Goal: Information Seeking & Learning: Learn about a topic

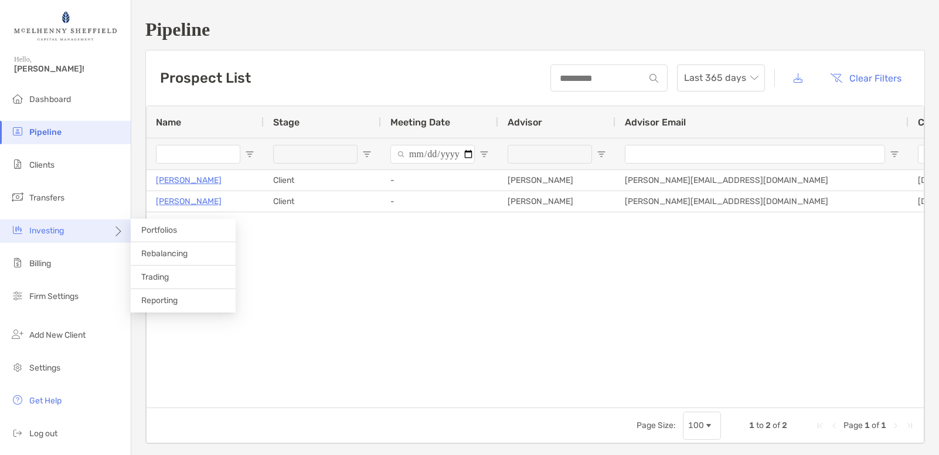
click at [75, 225] on div "Investing" at bounding box center [65, 230] width 131 height 23
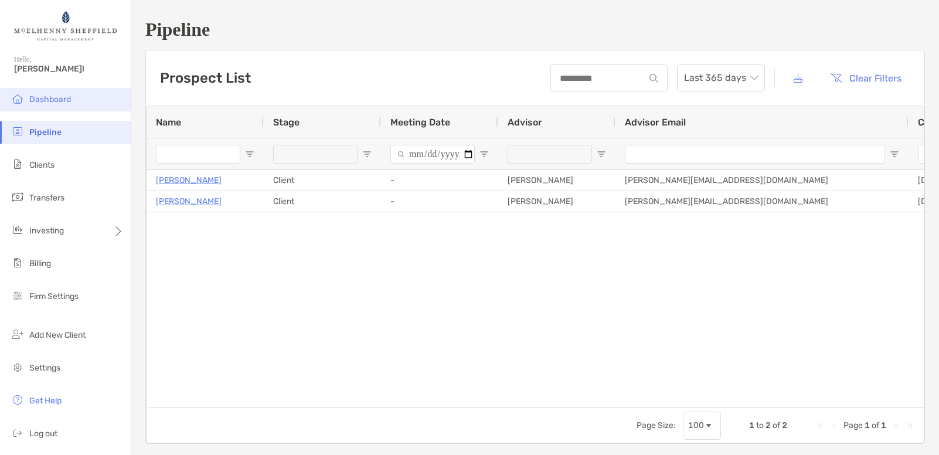
click at [47, 96] on span "Dashboard" at bounding box center [50, 99] width 42 height 10
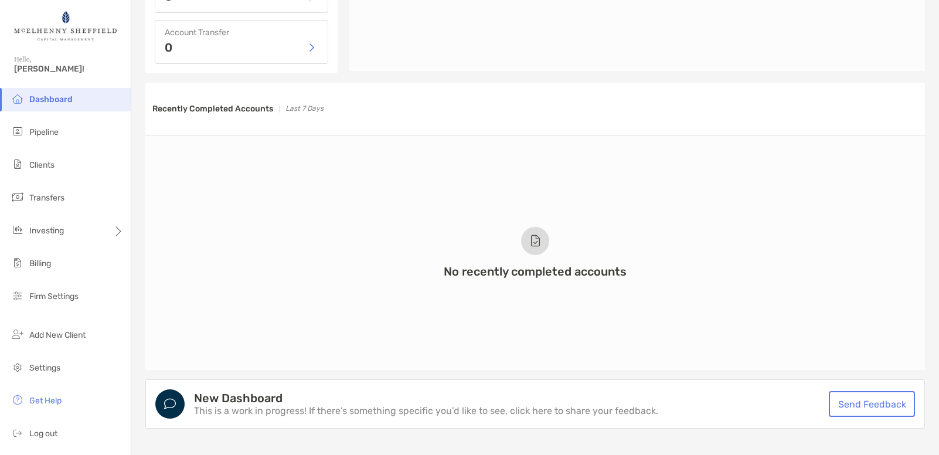
scroll to position [328, 0]
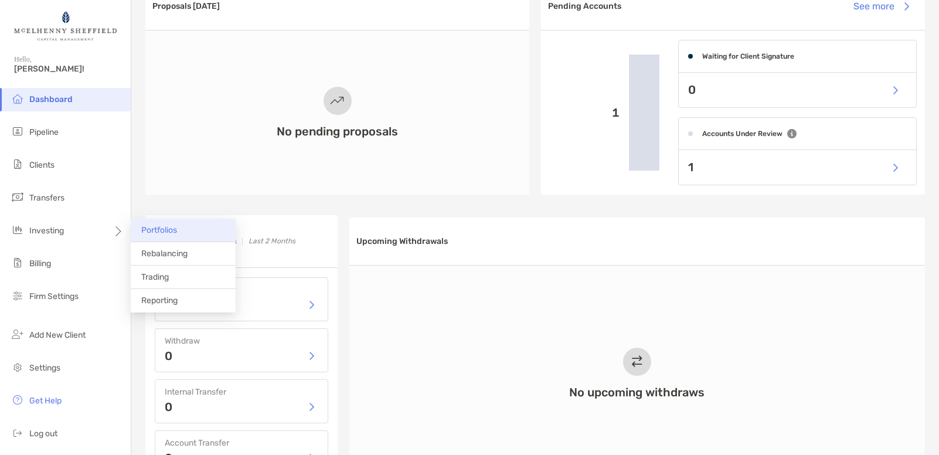
click at [170, 229] on span "Portfolios" at bounding box center [159, 230] width 36 height 10
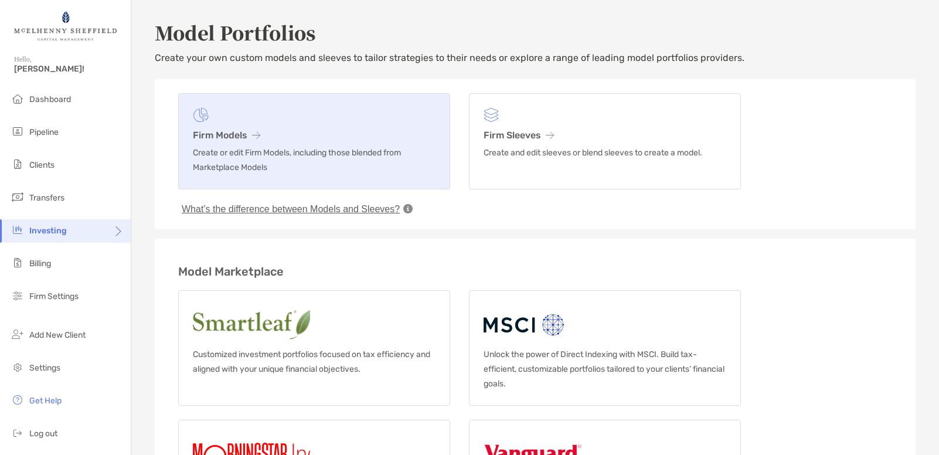
click at [237, 132] on h3 "Firm Models" at bounding box center [314, 135] width 243 height 11
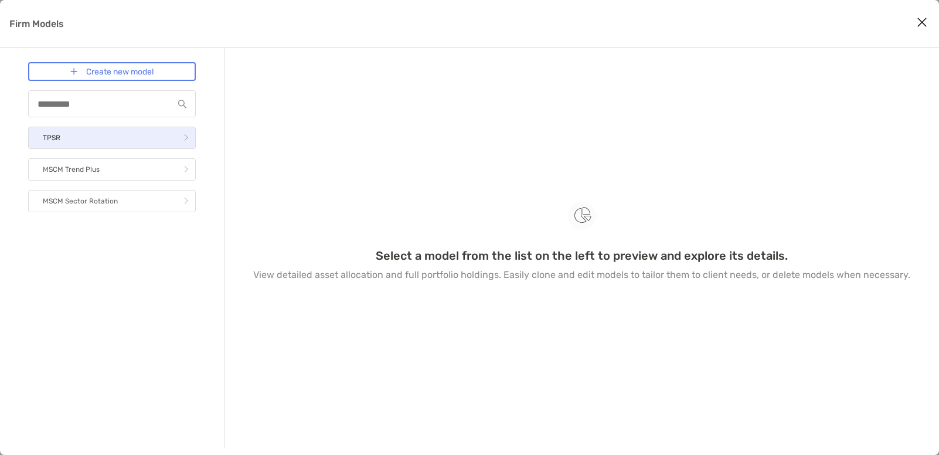
click at [99, 138] on link "TPSR" at bounding box center [112, 138] width 168 height 22
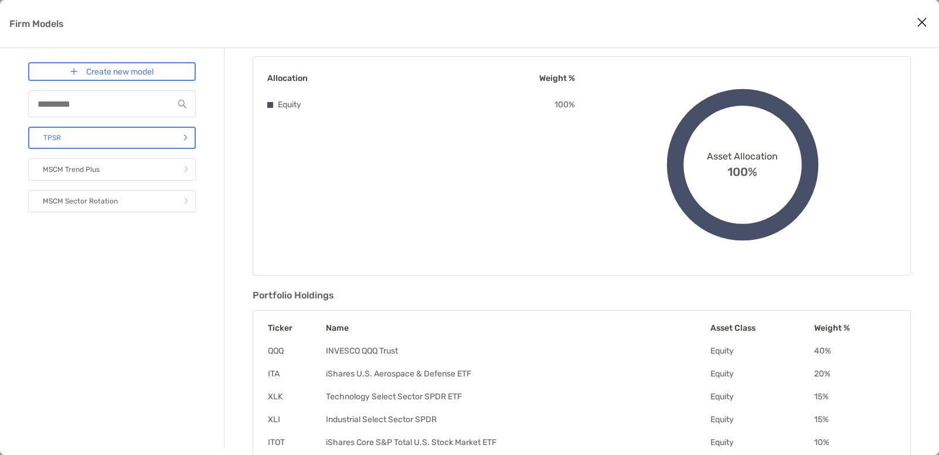
scroll to position [102, 0]
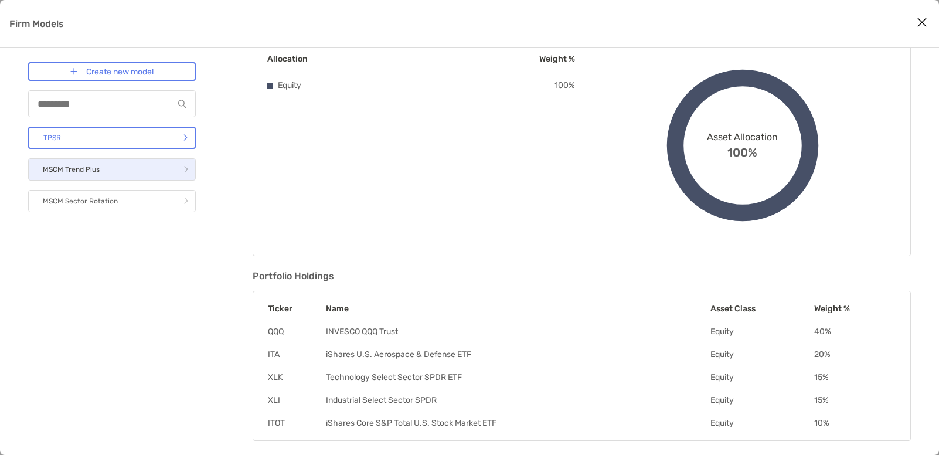
click at [155, 172] on link "MSCM Trend Plus" at bounding box center [112, 169] width 168 height 22
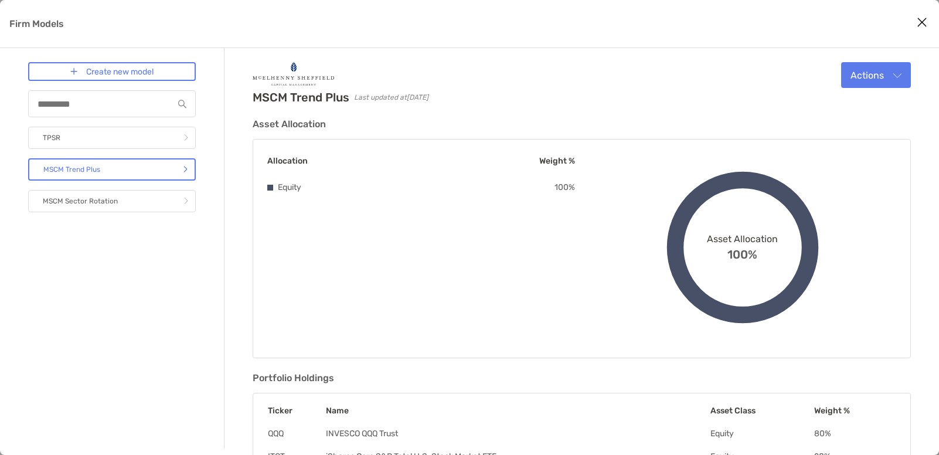
scroll to position [33, 0]
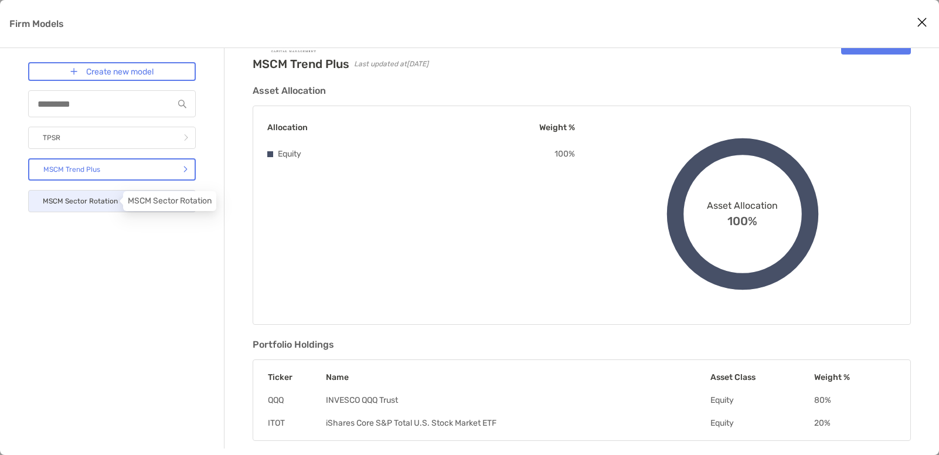
click at [115, 199] on p "MSCM Sector Rotation" at bounding box center [80, 201] width 75 height 15
